Goal: Transaction & Acquisition: Purchase product/service

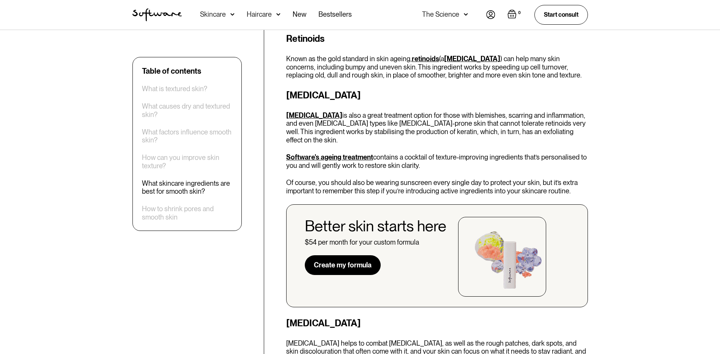
scroll to position [2013, 0]
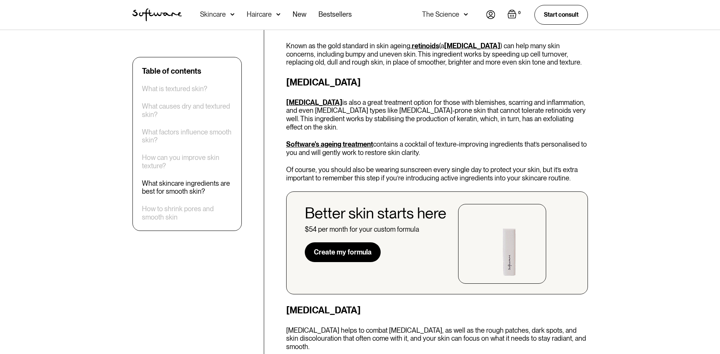
click at [355, 242] on link "Create my formula" at bounding box center [343, 252] width 76 height 20
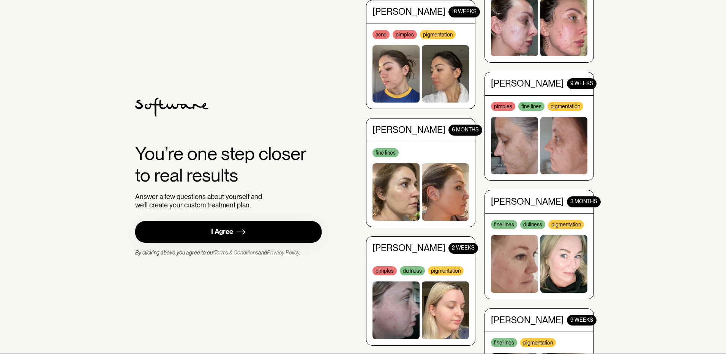
click at [232, 233] on div "I Agree" at bounding box center [222, 231] width 22 height 9
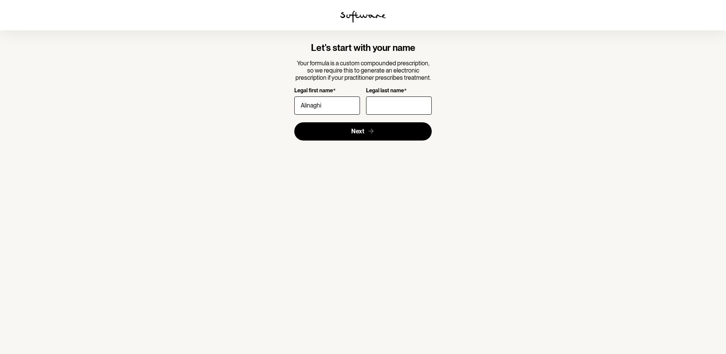
type input "Alinaghi"
click at [419, 103] on input "Legal last name *" at bounding box center [399, 105] width 66 height 18
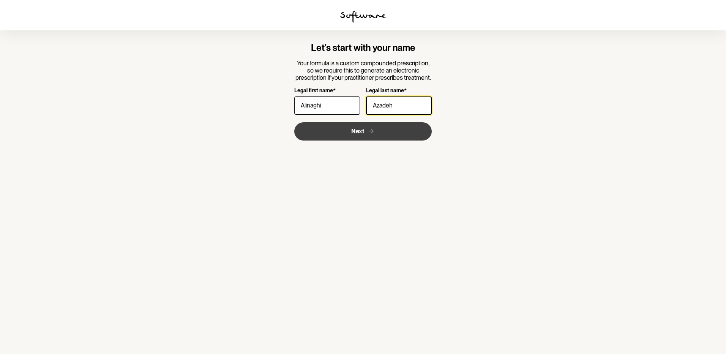
type input "Azadeh"
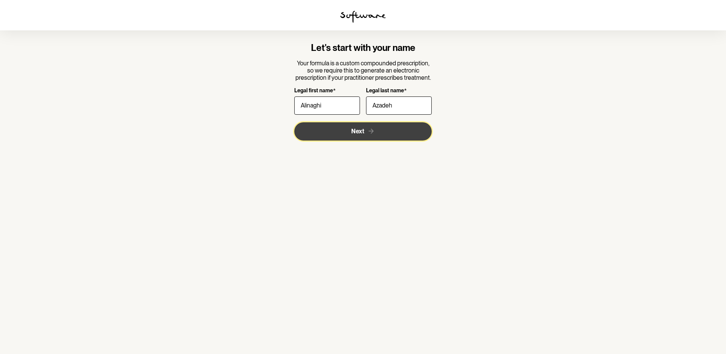
click at [359, 127] on button "Next" at bounding box center [363, 131] width 138 height 18
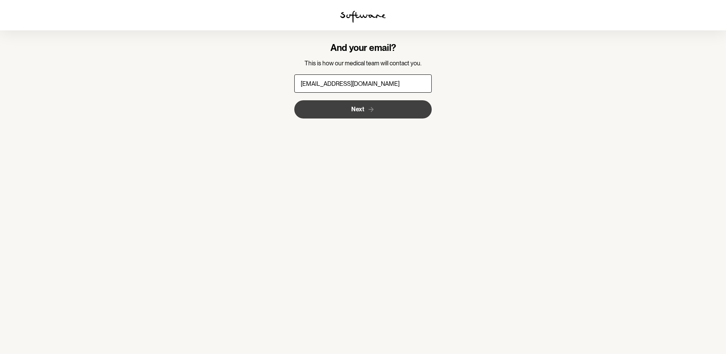
type input "a_alinaghi58@yahoo.com"
click at [368, 111] on icon "submit" at bounding box center [371, 110] width 8 height 8
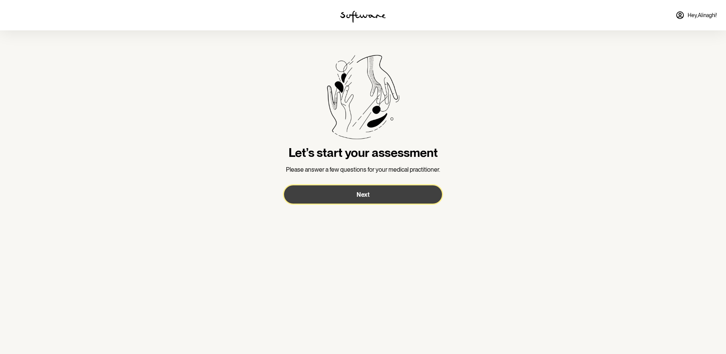
click at [363, 190] on button "Next" at bounding box center [363, 194] width 158 height 18
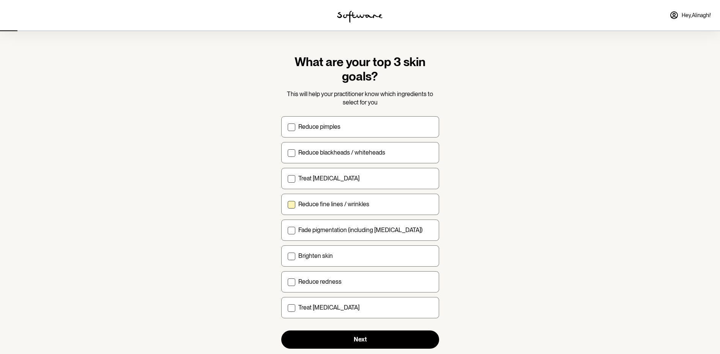
click at [291, 202] on span at bounding box center [292, 205] width 8 height 8
click at [288, 204] on input "Reduce fine lines / wrinkles" at bounding box center [288, 204] width 0 height 0
checkbox input "true"
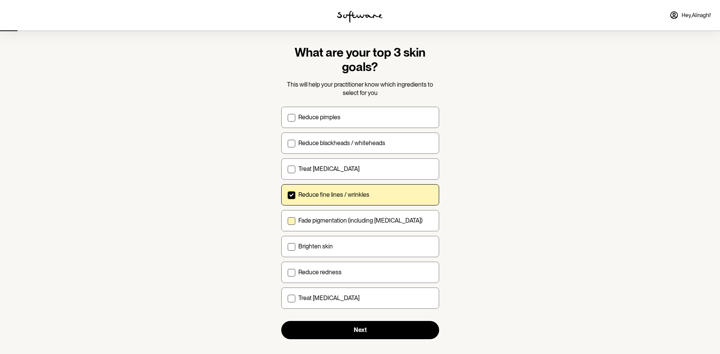
scroll to position [19, 0]
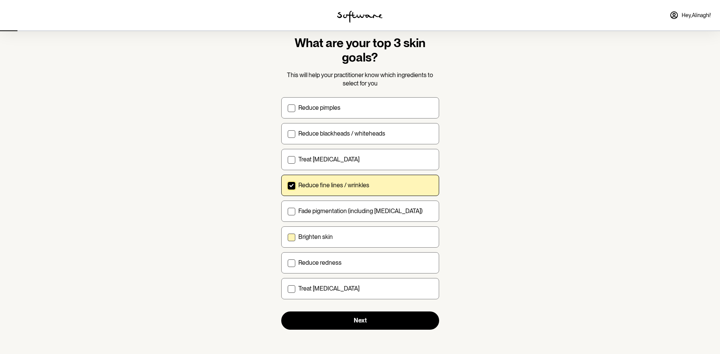
click at [291, 239] on span at bounding box center [292, 238] width 8 height 8
click at [288, 237] on input "Brighten skin" at bounding box center [288, 237] width 0 height 0
checkbox input "true"
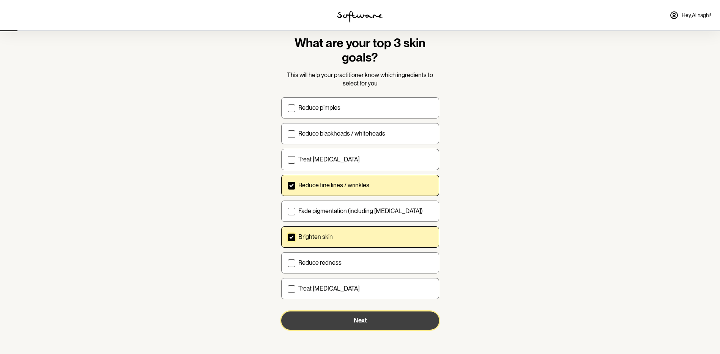
click at [363, 320] on span "Next" at bounding box center [360, 320] width 13 height 7
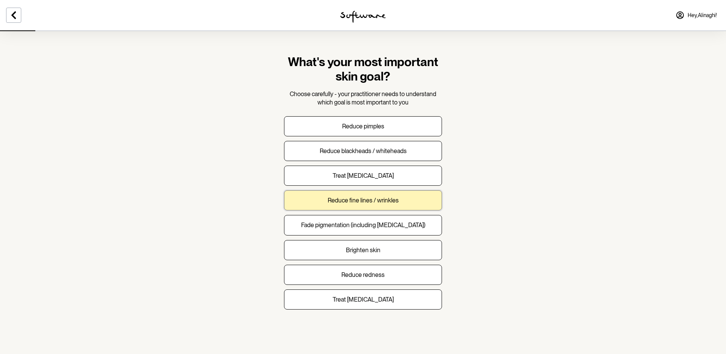
click at [369, 201] on p "Reduce fine lines / wrinkles" at bounding box center [363, 200] width 71 height 7
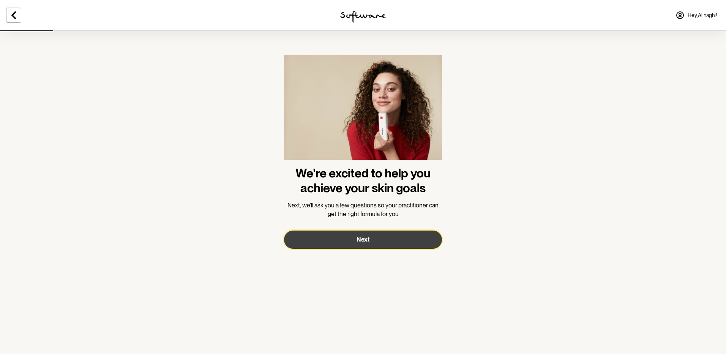
click at [363, 239] on span "Next" at bounding box center [363, 239] width 13 height 7
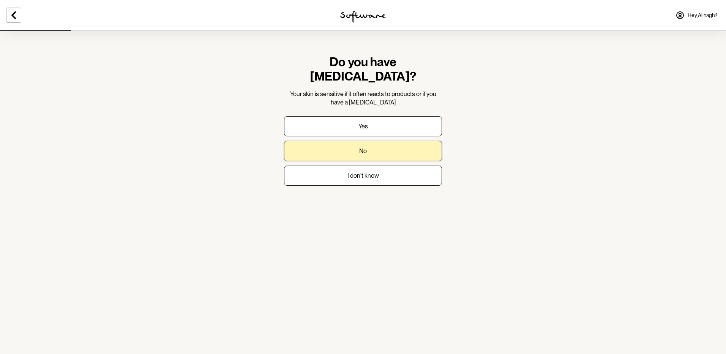
click at [367, 141] on button "No" at bounding box center [363, 151] width 158 height 20
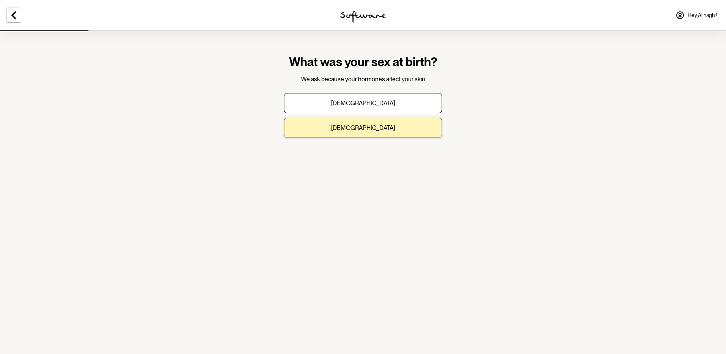
click at [369, 126] on p "Female" at bounding box center [363, 127] width 64 height 7
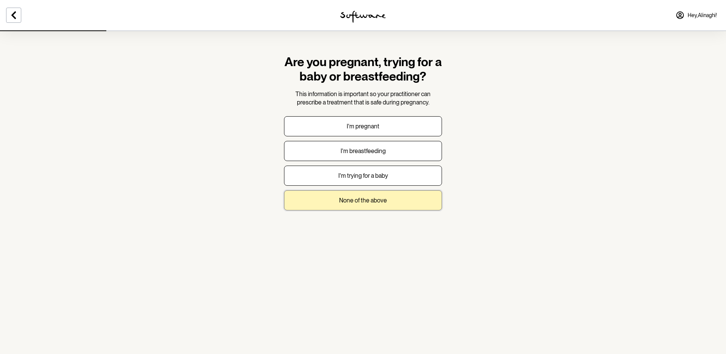
click at [366, 197] on p "None of the above" at bounding box center [363, 200] width 48 height 7
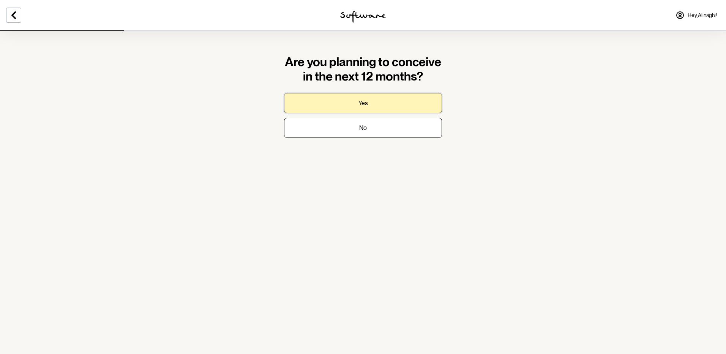
click at [359, 107] on p "Yes" at bounding box center [363, 103] width 9 height 7
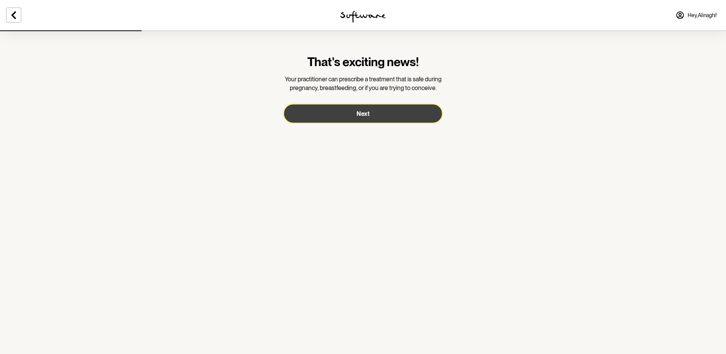
click at [363, 112] on span "Next" at bounding box center [363, 113] width 13 height 7
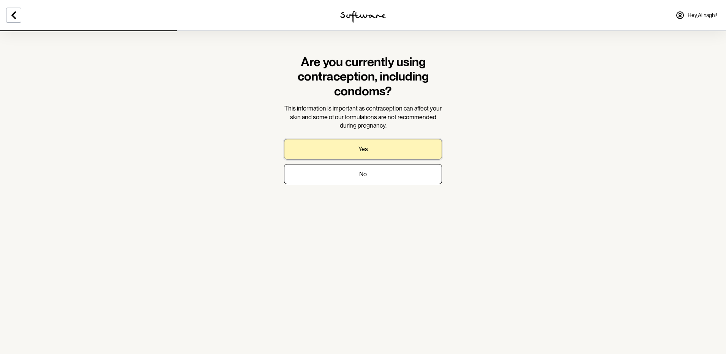
click at [359, 149] on p "Yes" at bounding box center [363, 148] width 9 height 7
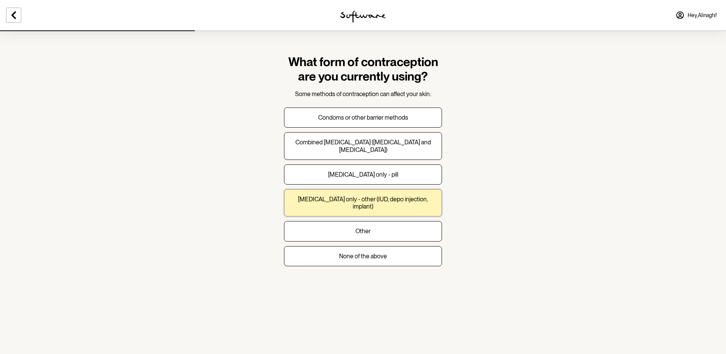
click at [381, 196] on p "Progesterone only - other (IUD, depo injection, implant)" at bounding box center [363, 203] width 145 height 14
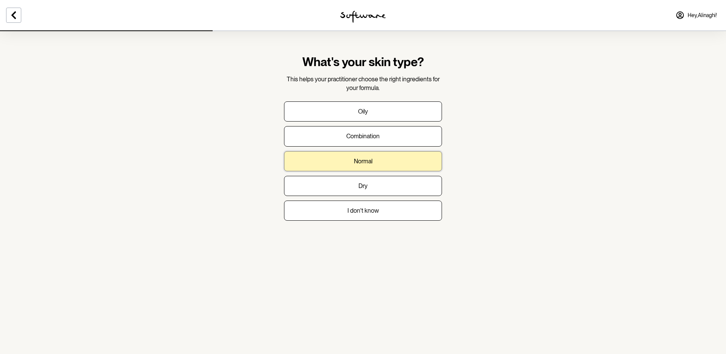
click at [362, 159] on p "Normal" at bounding box center [363, 161] width 19 height 7
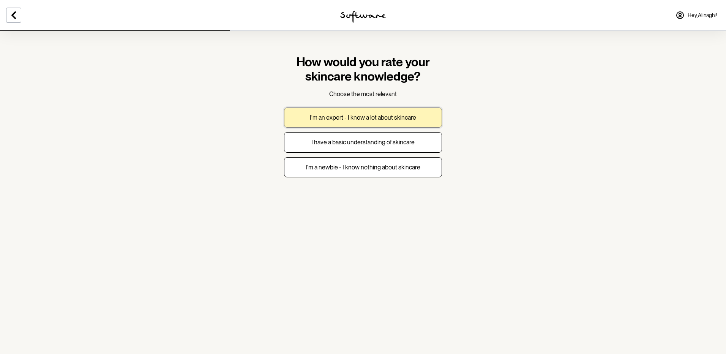
click at [362, 118] on p "I'm an expert - I know a lot about skincare" at bounding box center [363, 117] width 106 height 7
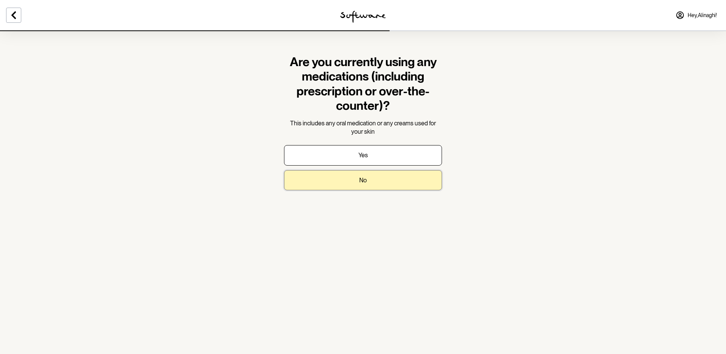
click at [361, 180] on p "No" at bounding box center [363, 180] width 8 height 7
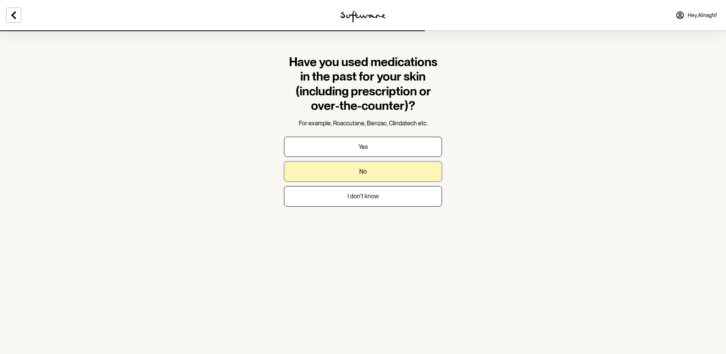
click at [352, 166] on button "No" at bounding box center [363, 171] width 158 height 20
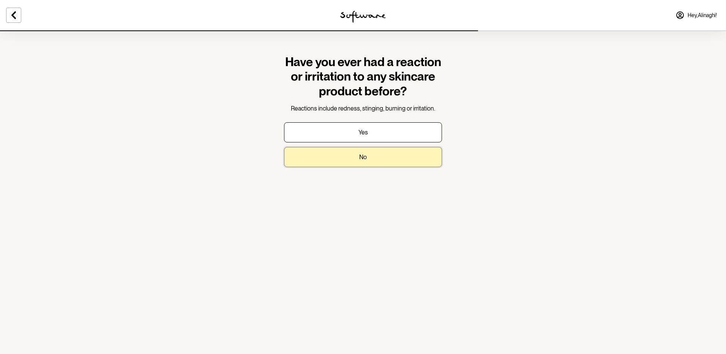
click at [344, 153] on button "No" at bounding box center [363, 157] width 158 height 20
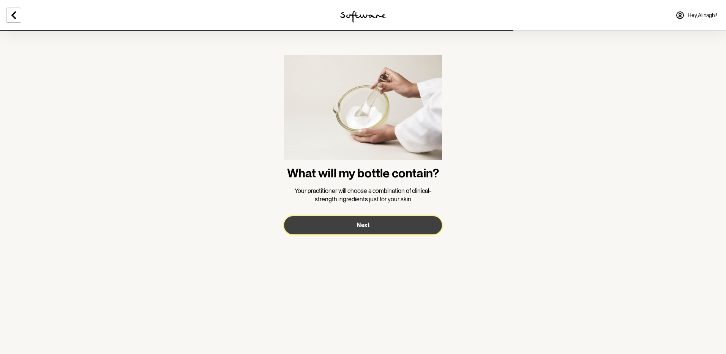
click at [359, 223] on span "Next" at bounding box center [363, 224] width 13 height 7
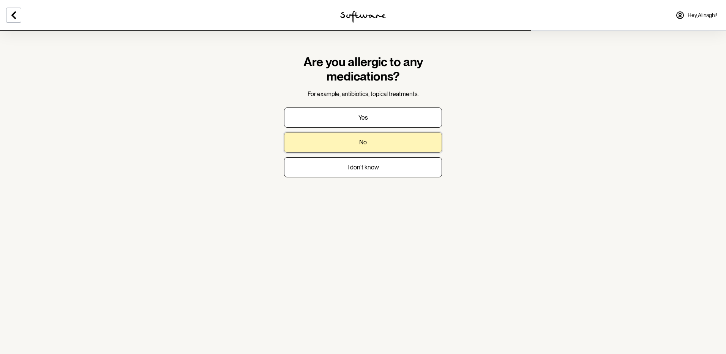
click at [366, 146] on p "No" at bounding box center [363, 142] width 8 height 7
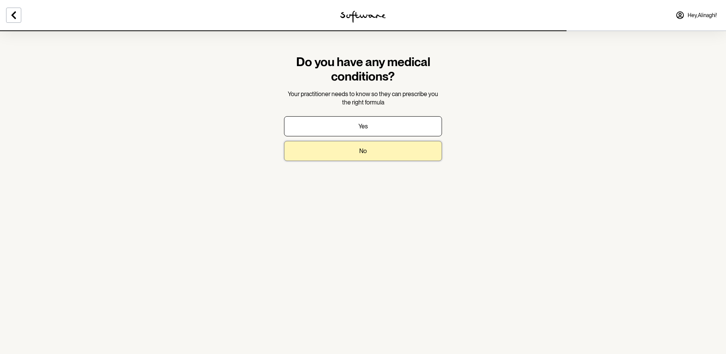
click at [364, 148] on p "No" at bounding box center [363, 150] width 8 height 7
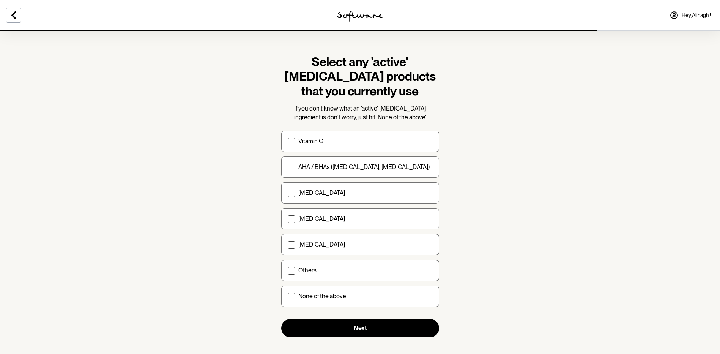
scroll to position [8, 0]
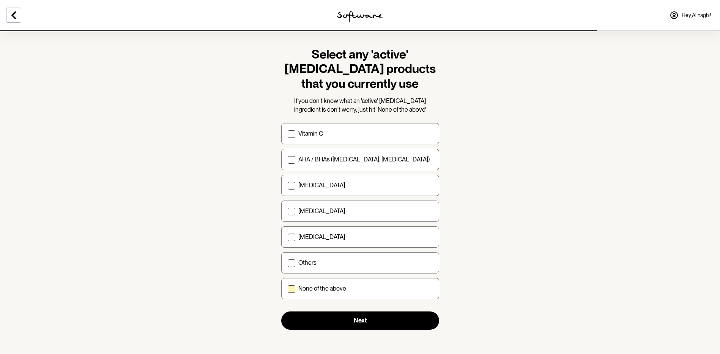
click at [328, 291] on p "None of the above" at bounding box center [323, 288] width 48 height 7
click at [288, 289] on input "None of the above" at bounding box center [288, 289] width 0 height 0
checkbox input "true"
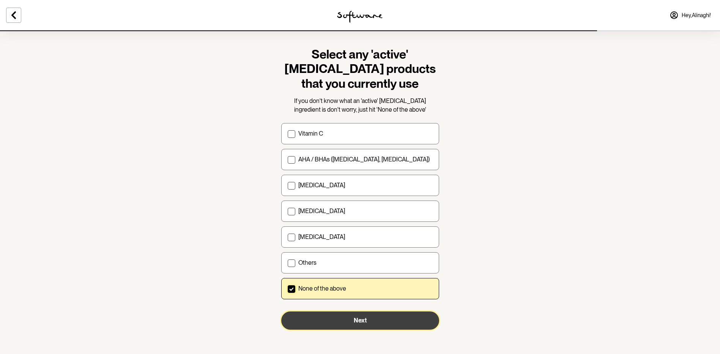
click at [371, 326] on button "Next" at bounding box center [360, 320] width 158 height 18
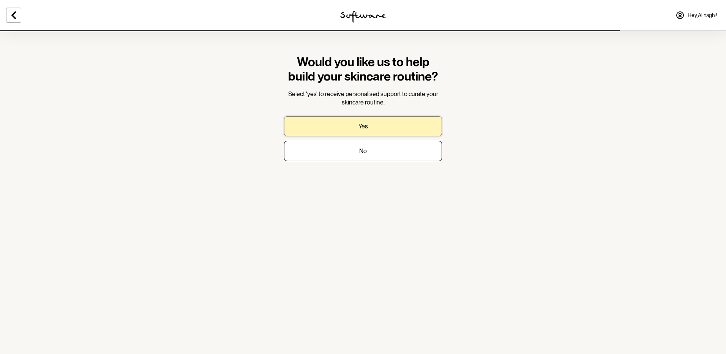
click at [373, 128] on button "Yes" at bounding box center [363, 126] width 158 height 20
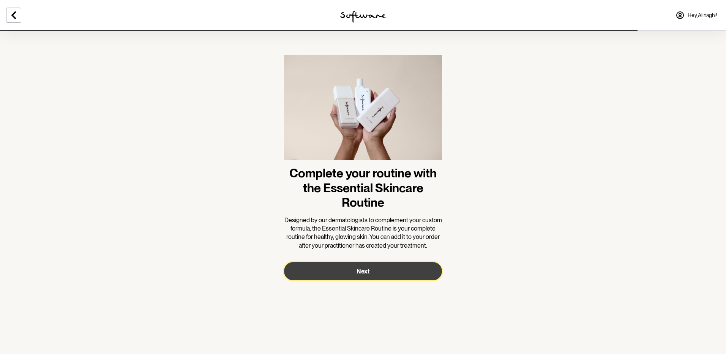
click at [356, 272] on button "Next" at bounding box center [363, 271] width 158 height 18
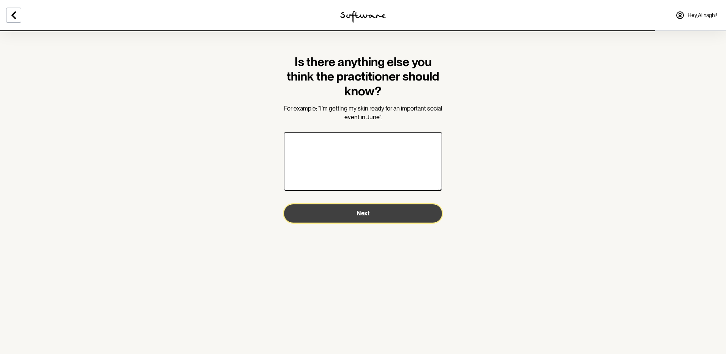
click at [354, 214] on button "Next" at bounding box center [363, 213] width 158 height 18
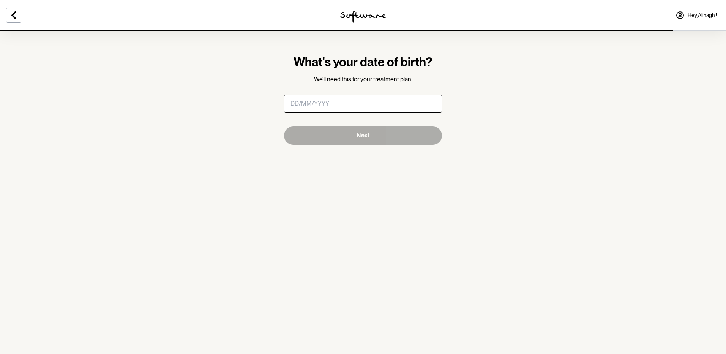
click at [326, 109] on input "What's your date of birth?" at bounding box center [363, 104] width 158 height 18
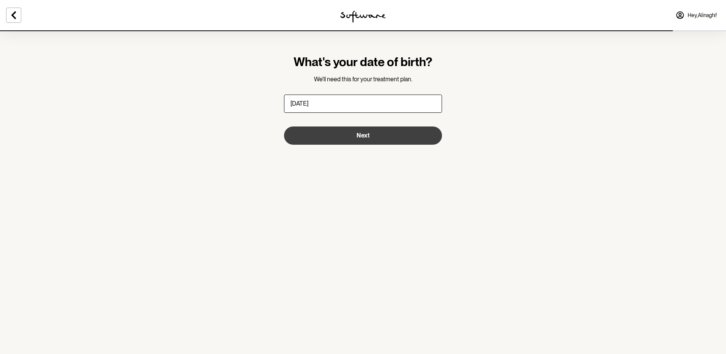
type input "31/12/1979"
click at [346, 139] on button "Next" at bounding box center [363, 135] width 158 height 18
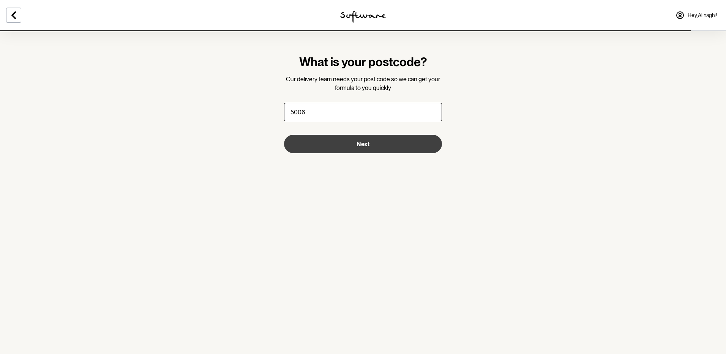
type input "5006"
click at [369, 142] on span "Next" at bounding box center [363, 144] width 13 height 7
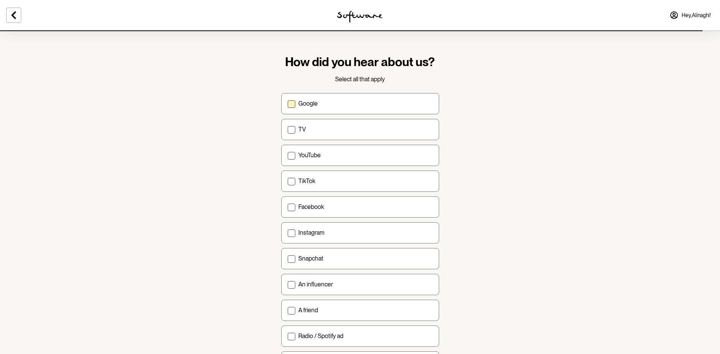
click at [292, 103] on span at bounding box center [292, 104] width 8 height 8
click at [288, 103] on input "Google" at bounding box center [288, 103] width 0 height 0
checkbox input "true"
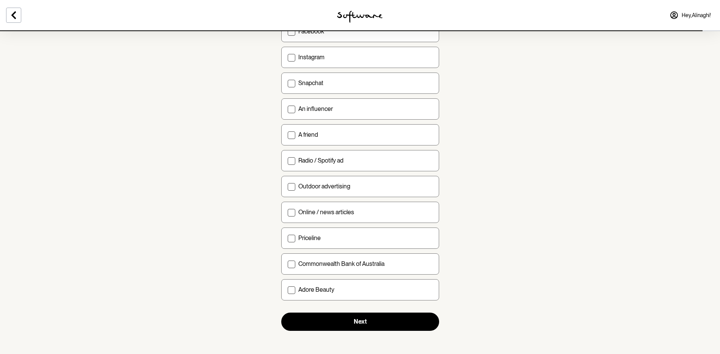
scroll to position [177, 0]
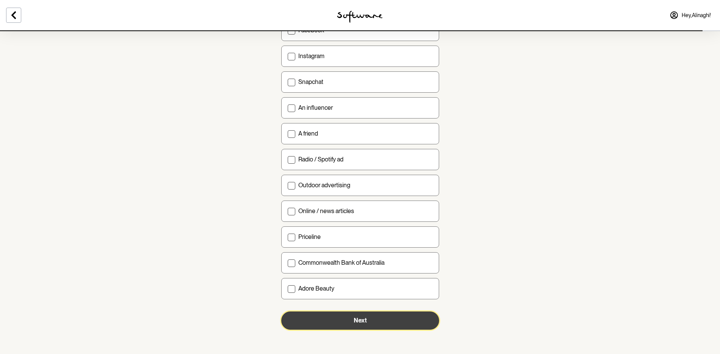
click at [372, 327] on button "Next" at bounding box center [360, 320] width 158 height 18
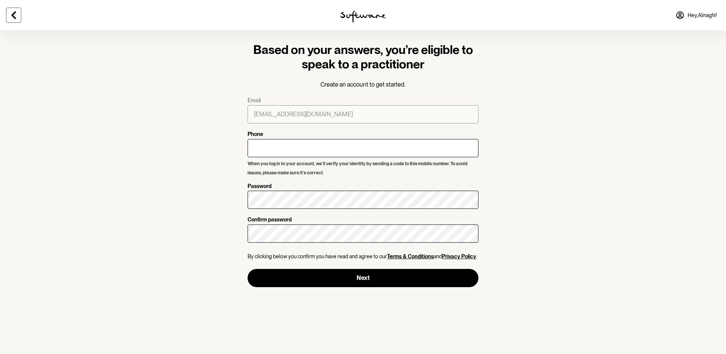
click at [12, 10] on button at bounding box center [13, 15] width 15 height 15
